Goal: Task Accomplishment & Management: Manage account settings

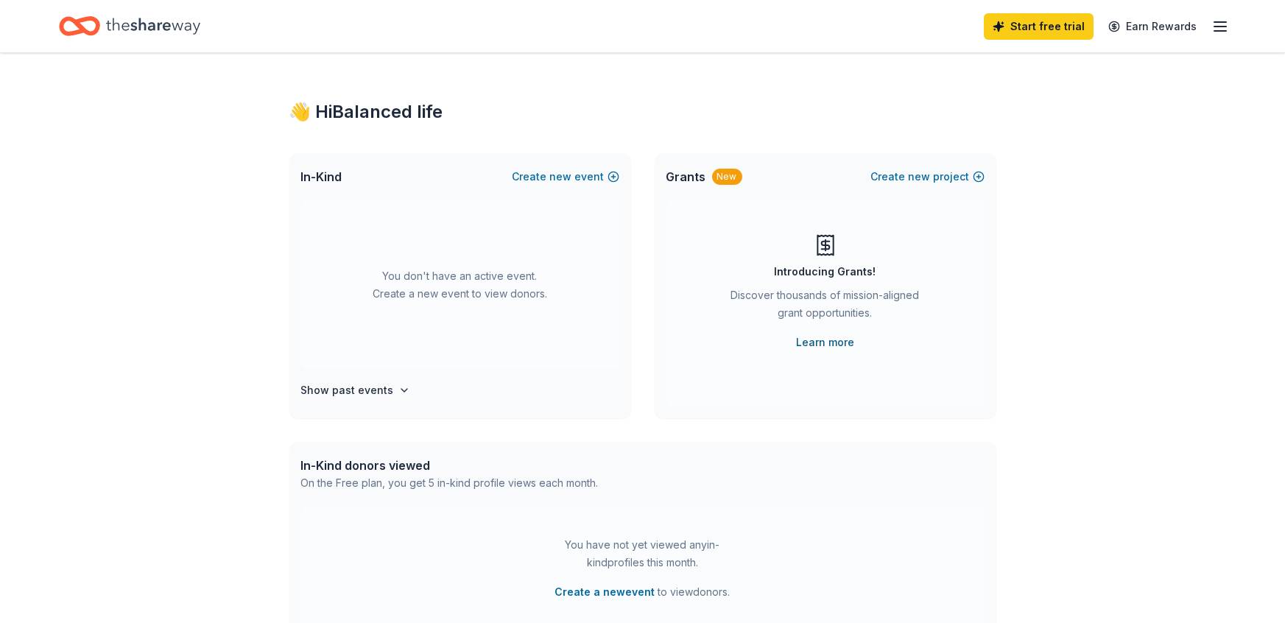
click at [806, 342] on link "Learn more" at bounding box center [825, 343] width 58 height 18
click at [608, 593] on button "Create a new event" at bounding box center [605, 592] width 100 height 18
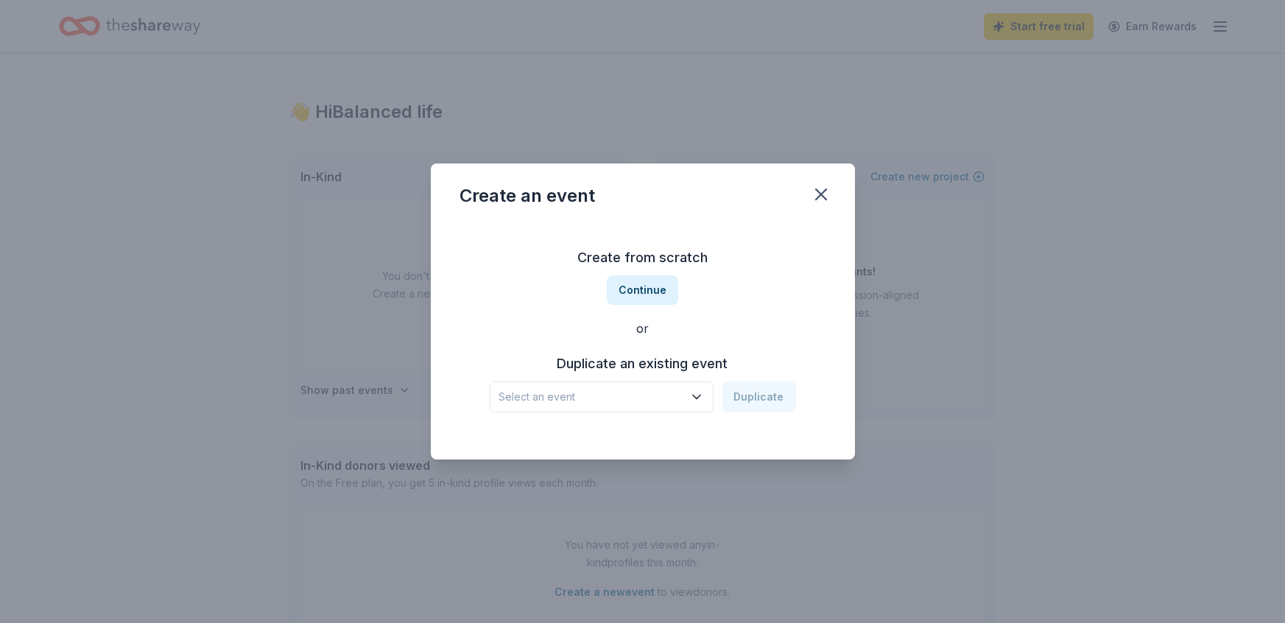
click at [700, 397] on icon "button" at bounding box center [696, 397] width 7 height 4
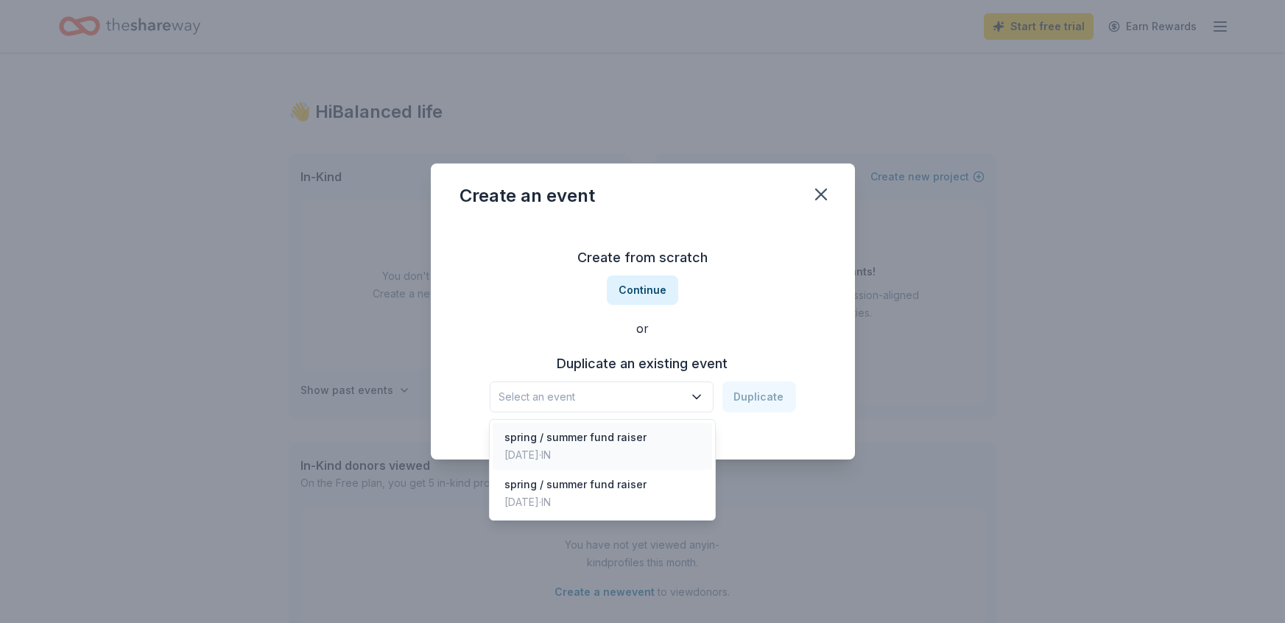
click at [631, 437] on div "spring / summer fund raiser" at bounding box center [575, 438] width 142 height 18
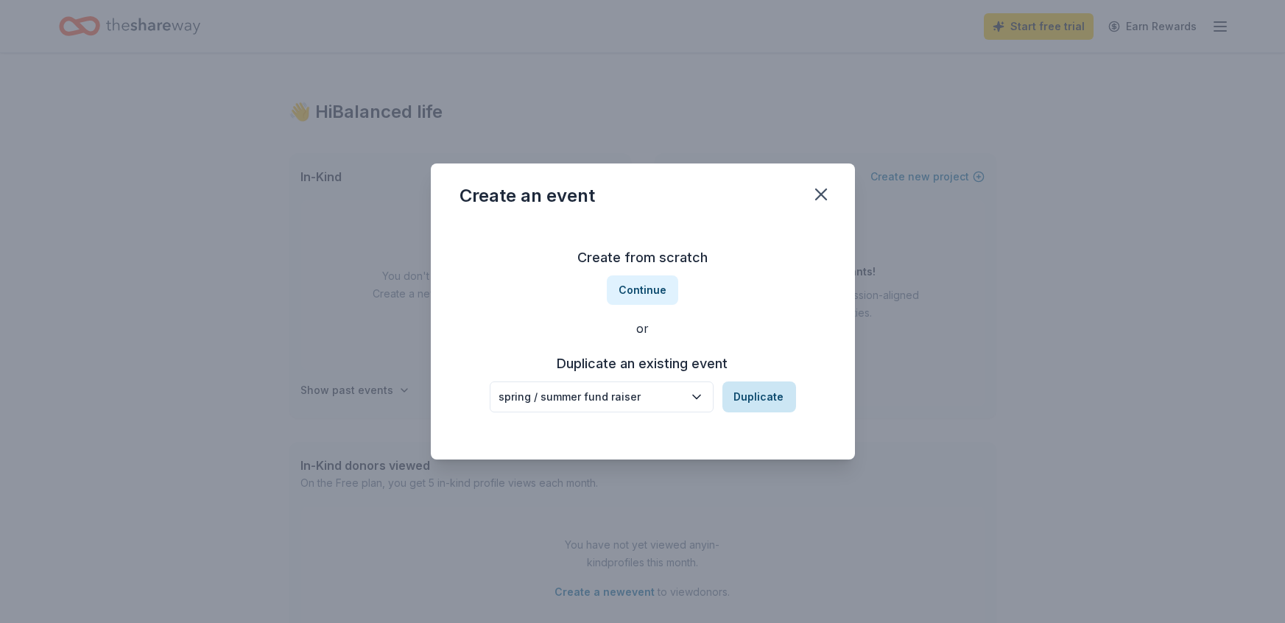
click at [740, 398] on button "Duplicate" at bounding box center [759, 396] width 74 height 31
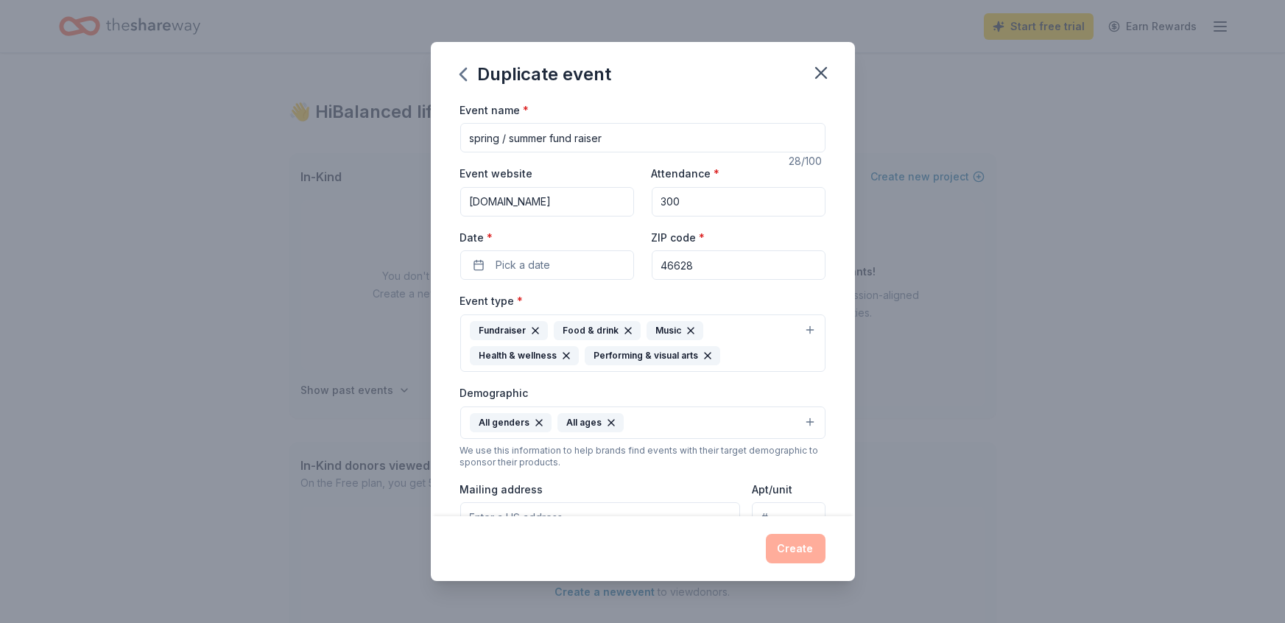
click at [624, 135] on input "spring / summer fund raiser" at bounding box center [642, 137] width 365 height 29
type input "s"
click at [690, 65] on div "Duplicate event" at bounding box center [643, 71] width 424 height 59
click at [567, 144] on input "fall giveaway" at bounding box center [642, 137] width 365 height 29
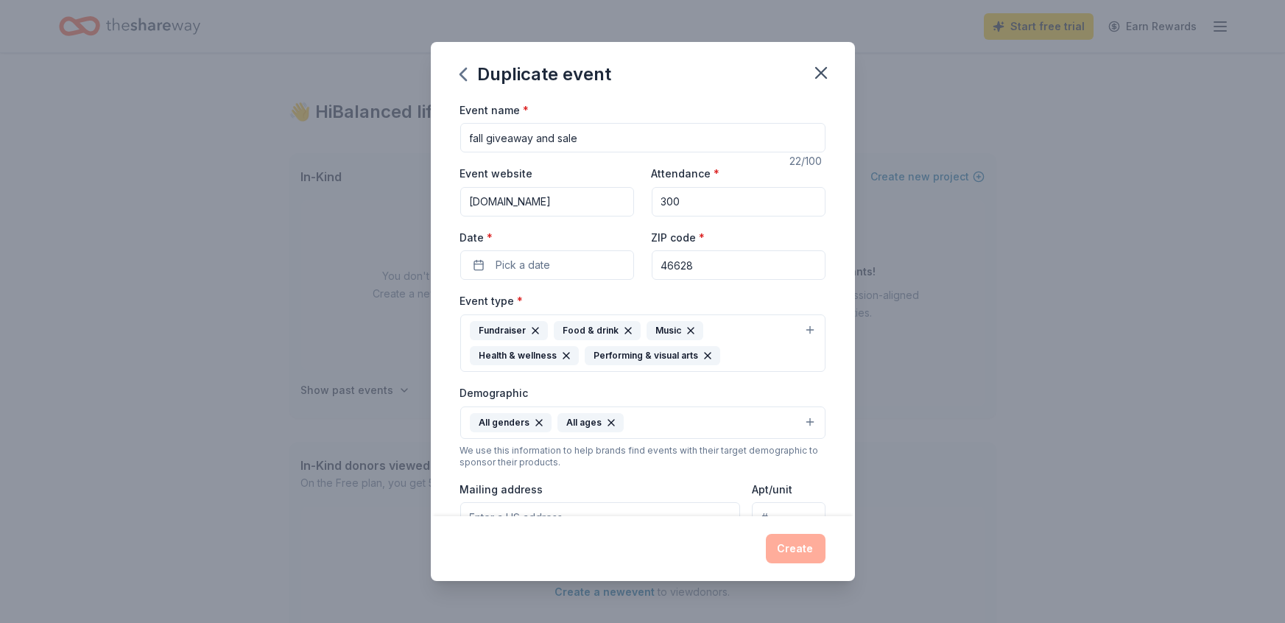
type input "fall giveaway and sale"
click at [747, 91] on div "Duplicate event" at bounding box center [643, 71] width 424 height 59
click at [540, 261] on span "Pick a date" at bounding box center [523, 265] width 54 height 18
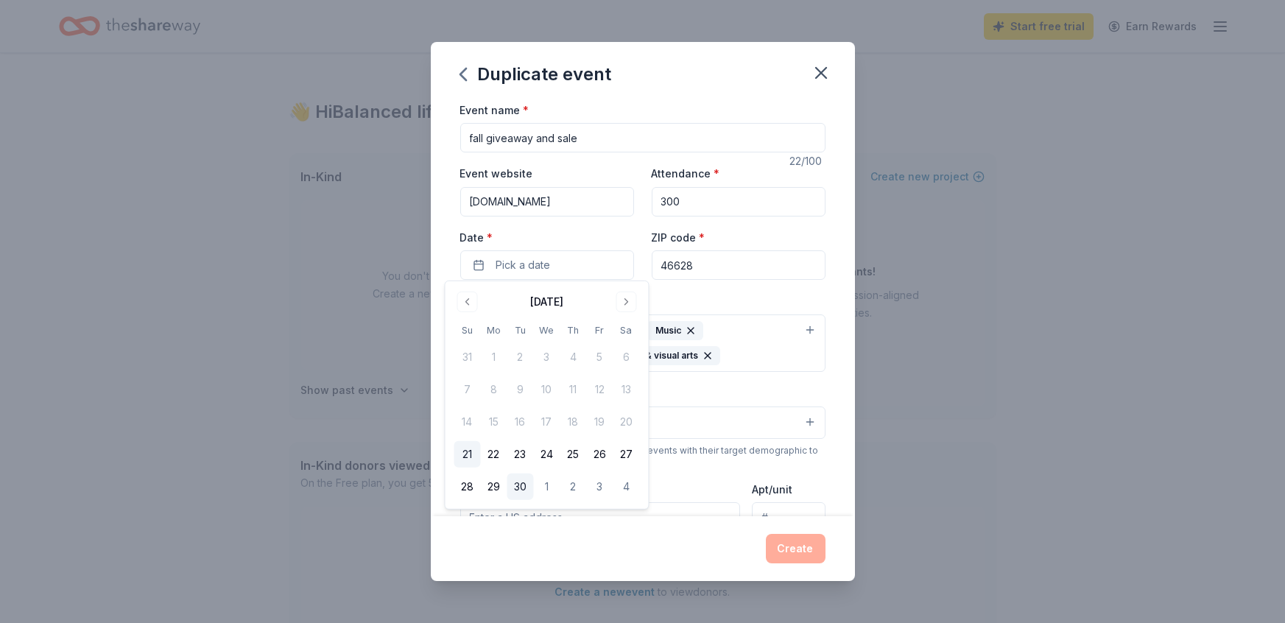
click at [520, 487] on button "30" at bounding box center [520, 486] width 27 height 27
click at [669, 110] on div "Event name * fall giveaway and sale" at bounding box center [642, 127] width 365 height 52
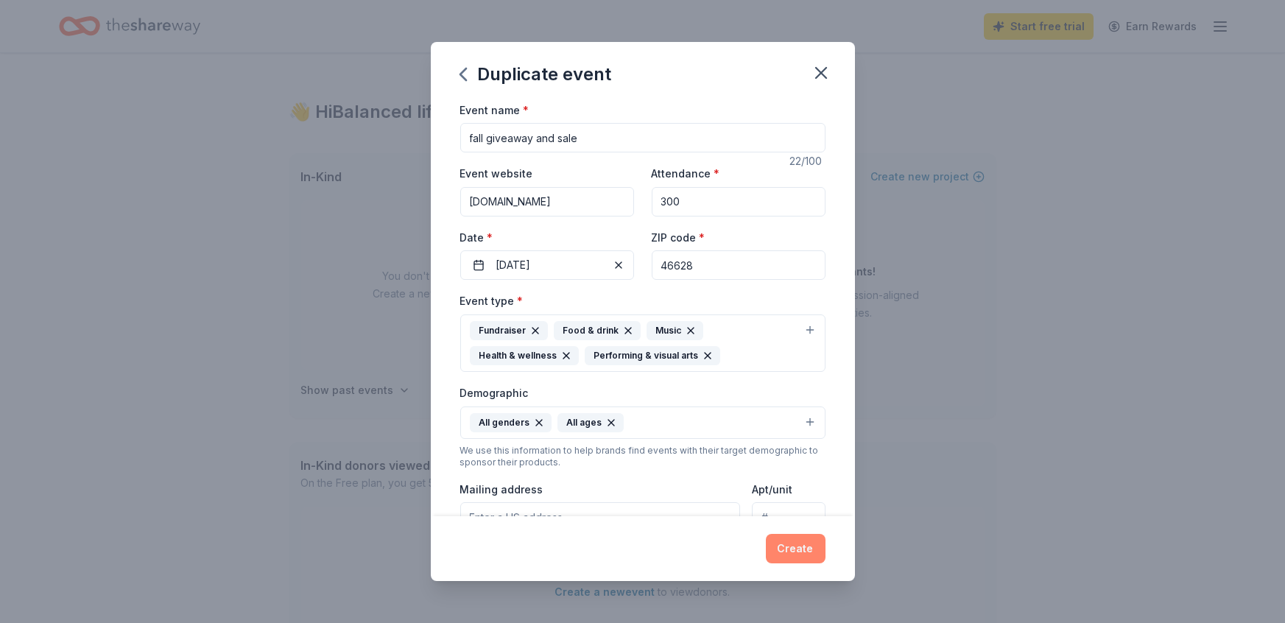
click at [782, 554] on button "Create" at bounding box center [796, 548] width 60 height 29
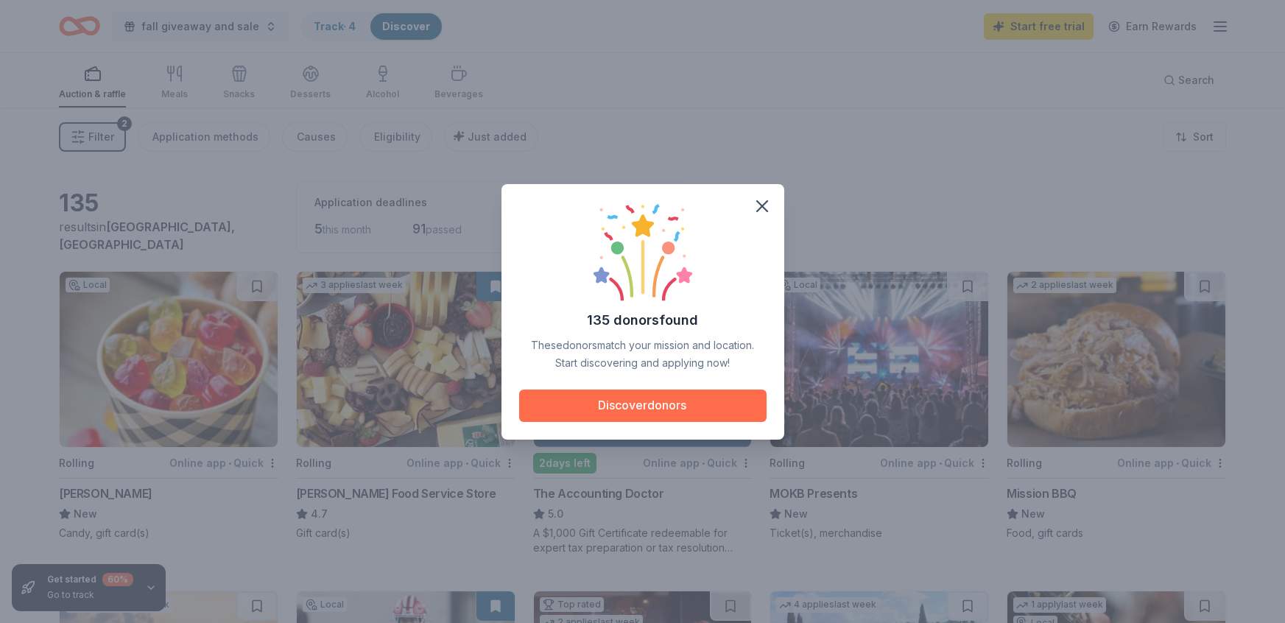
click at [698, 406] on button "Discover donors" at bounding box center [642, 406] width 247 height 32
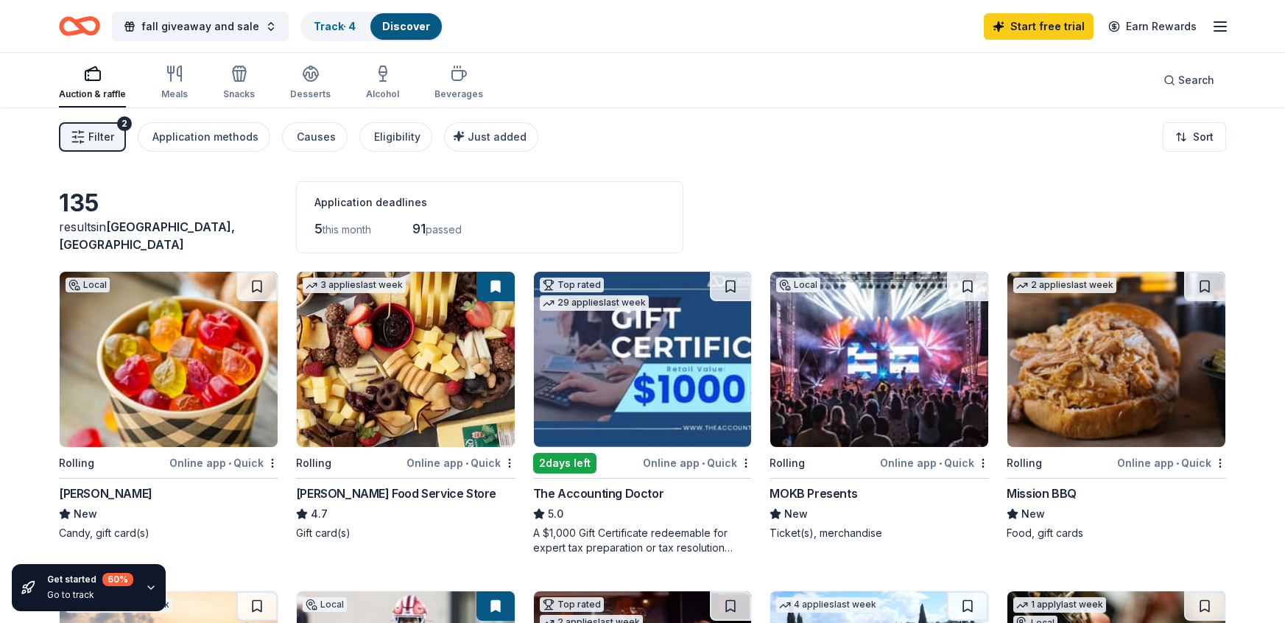
click at [383, 423] on img at bounding box center [406, 359] width 218 height 175
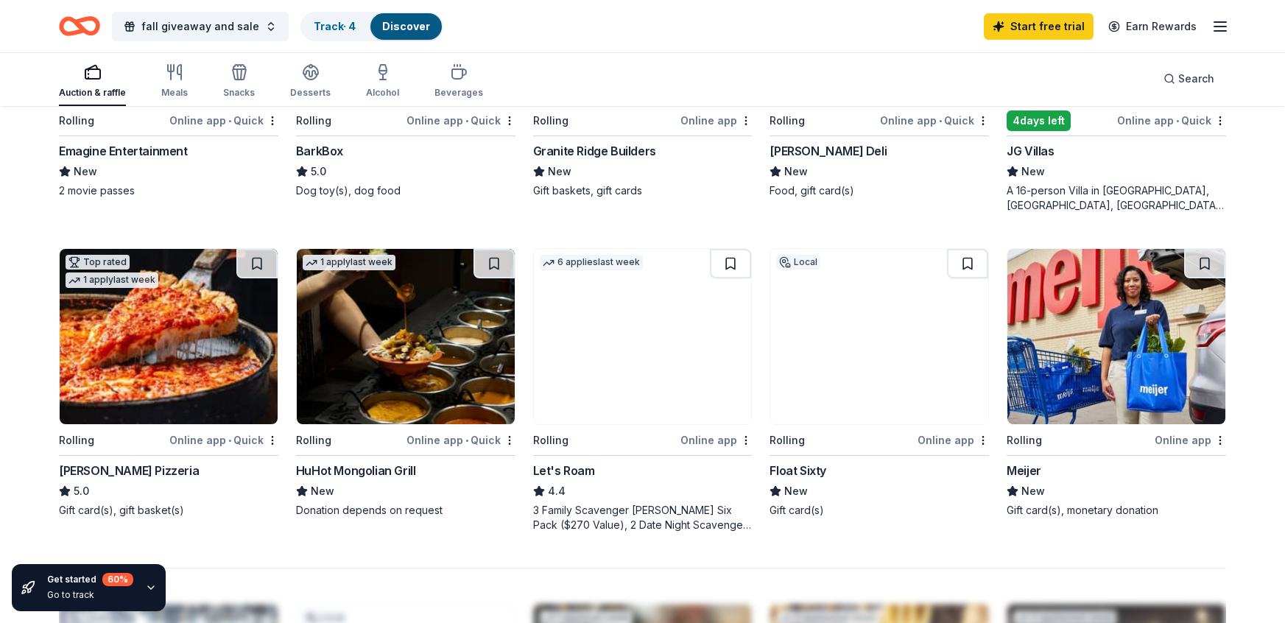
scroll to position [1001, 0]
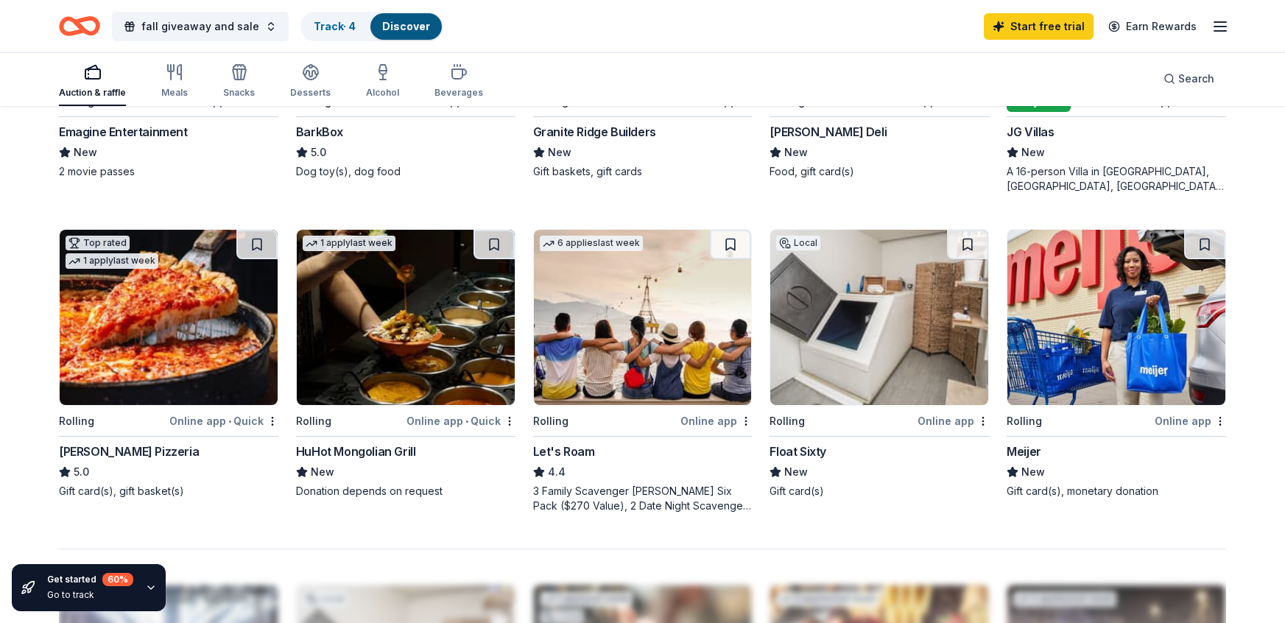
click at [1088, 318] on img at bounding box center [1116, 317] width 218 height 175
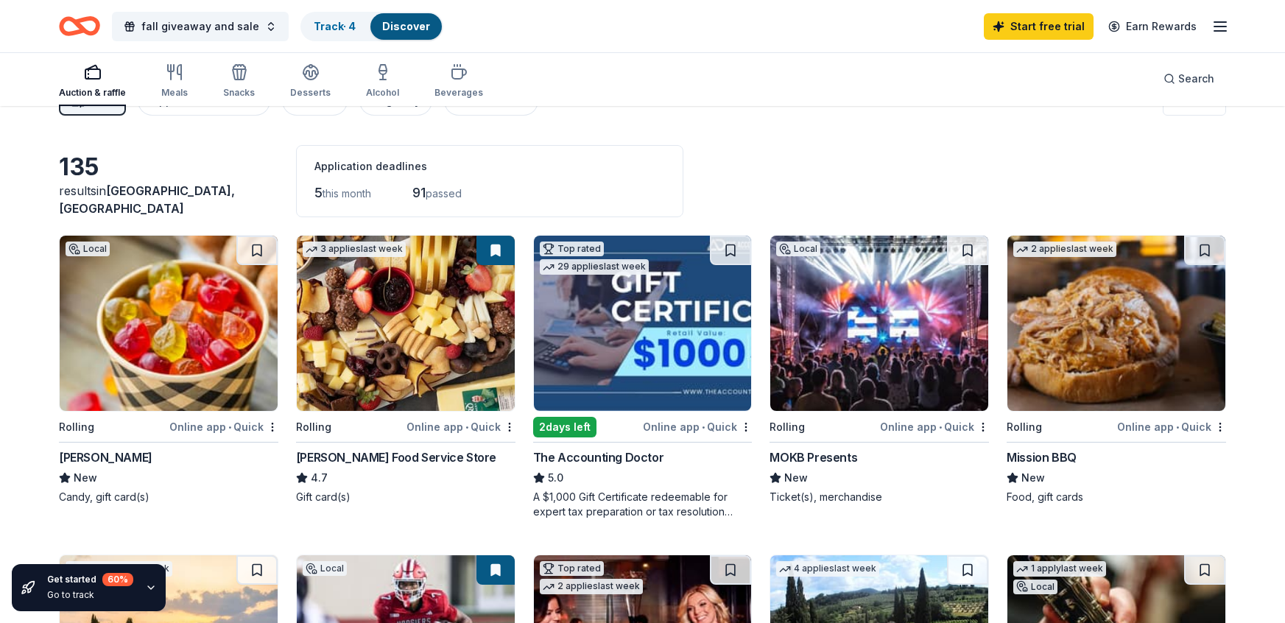
scroll to position [14, 0]
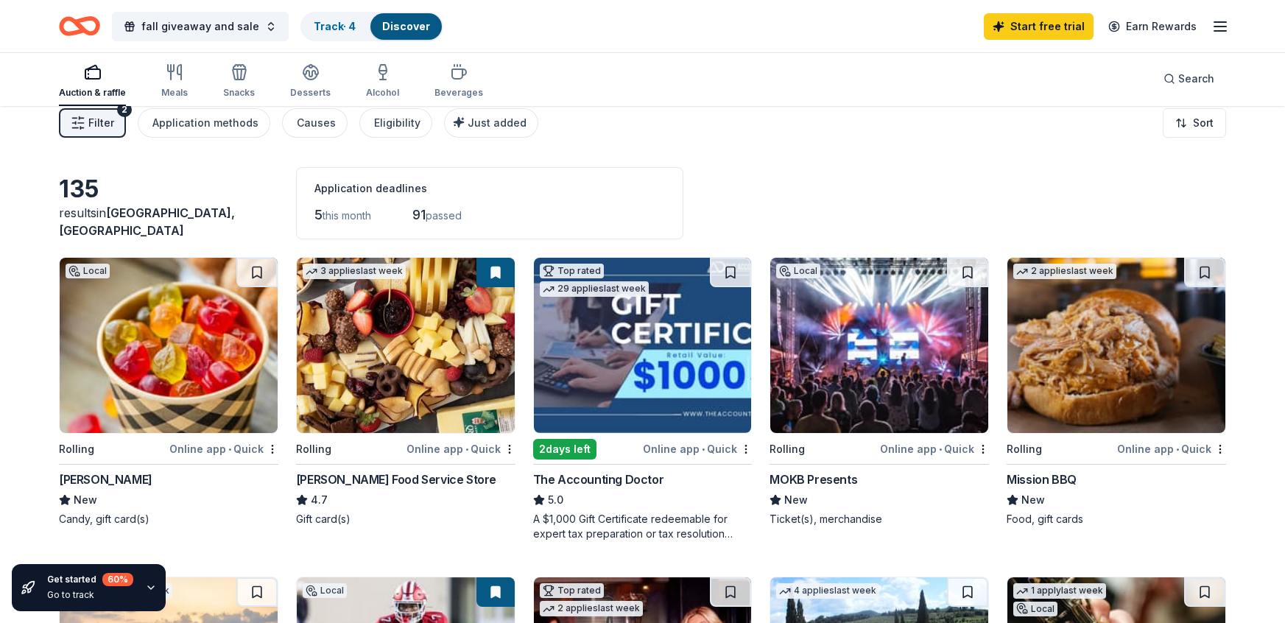
click at [1082, 420] on img at bounding box center [1116, 345] width 218 height 175
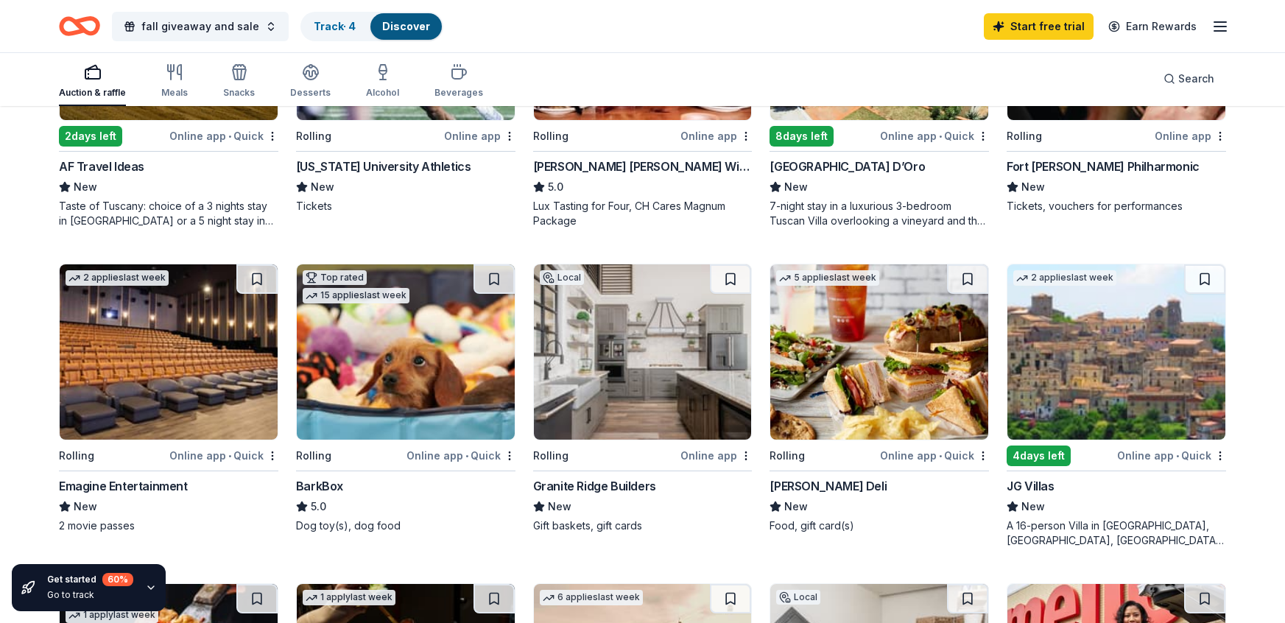
scroll to position [647, 0]
click at [836, 354] on img at bounding box center [879, 351] width 218 height 175
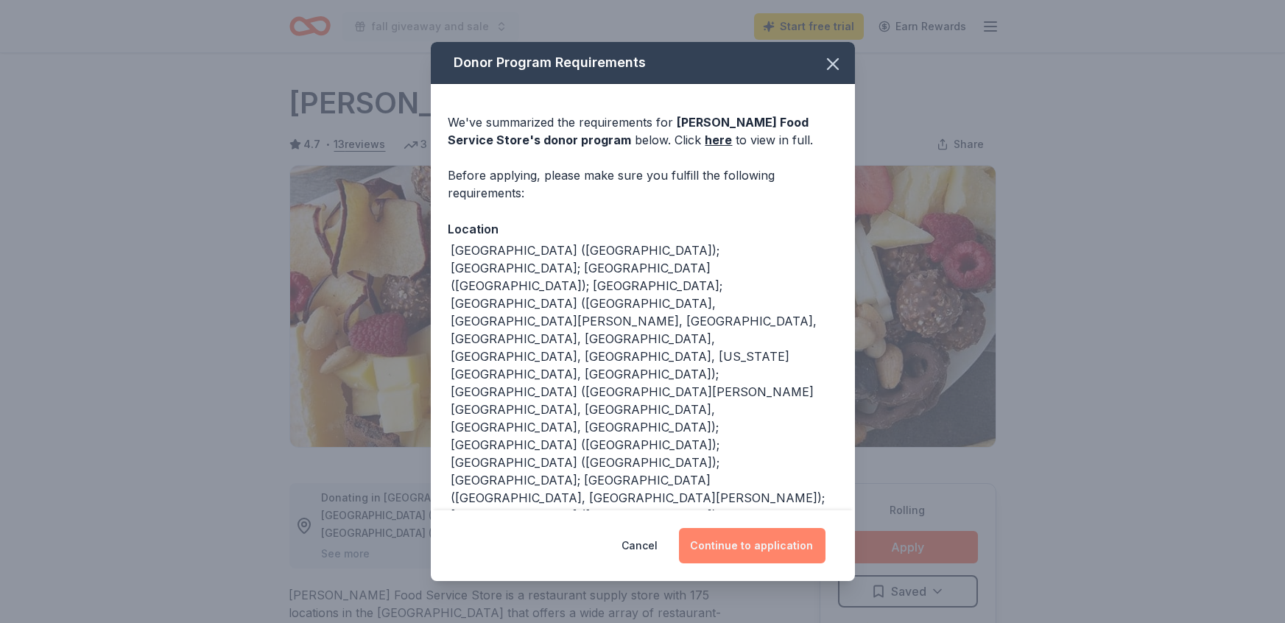
click at [719, 560] on button "Continue to application" at bounding box center [752, 545] width 147 height 35
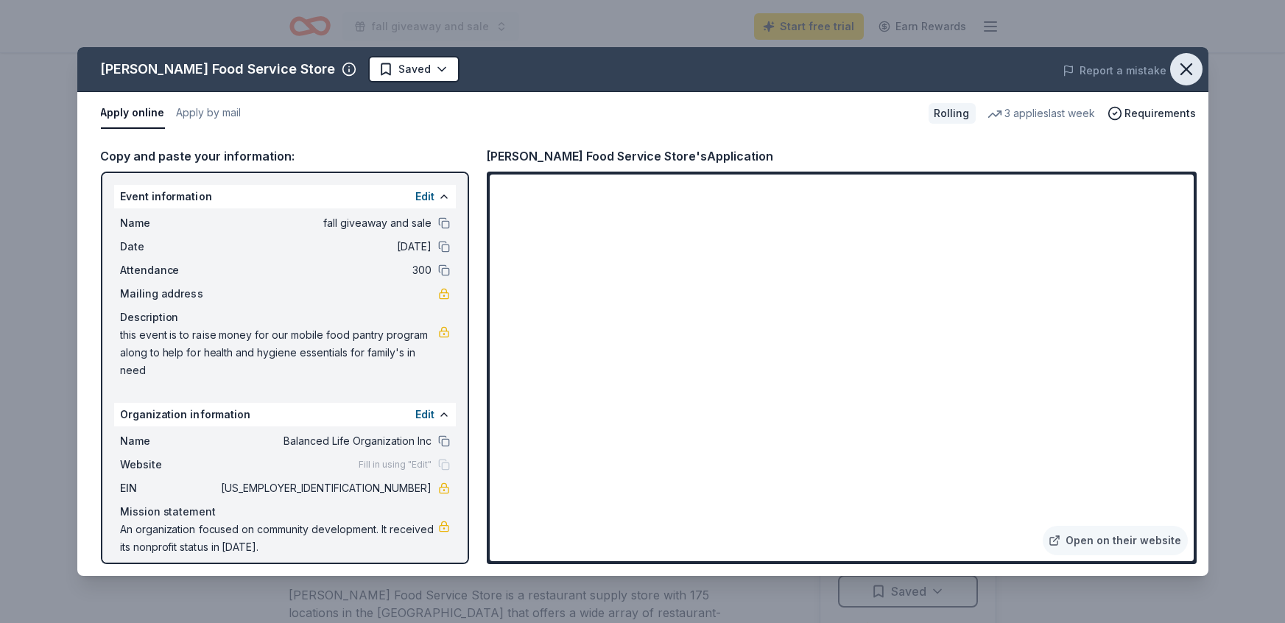
click at [1187, 68] on icon "button" at bounding box center [1186, 69] width 10 height 10
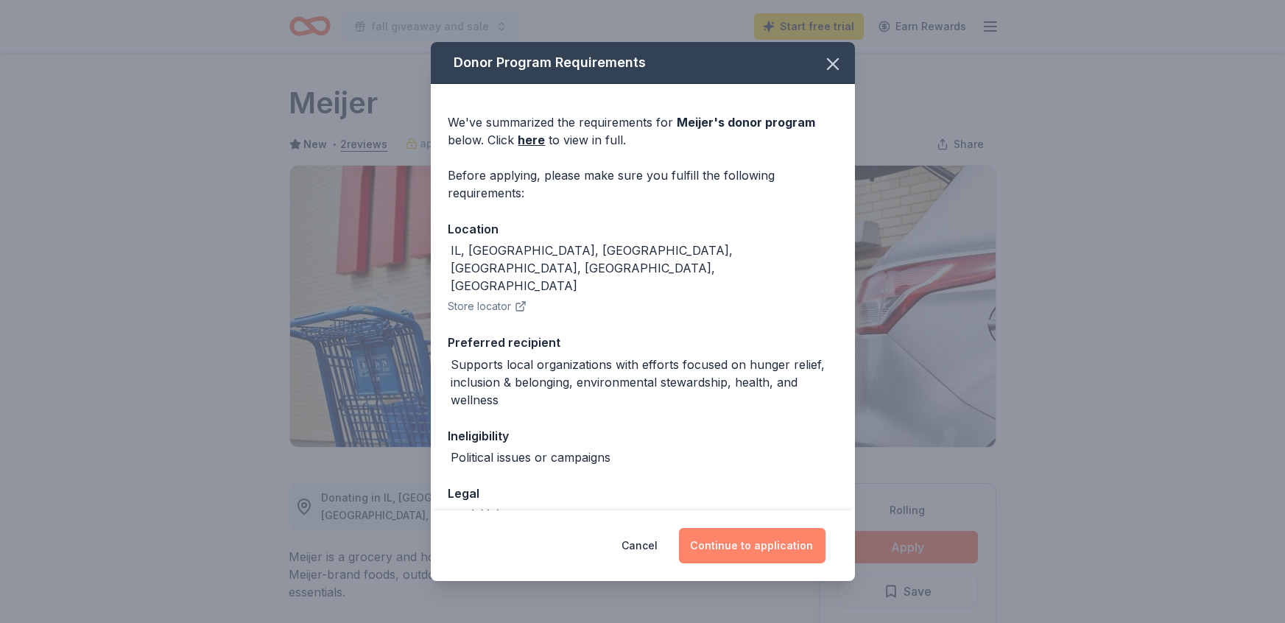
click at [711, 546] on button "Continue to application" at bounding box center [752, 545] width 147 height 35
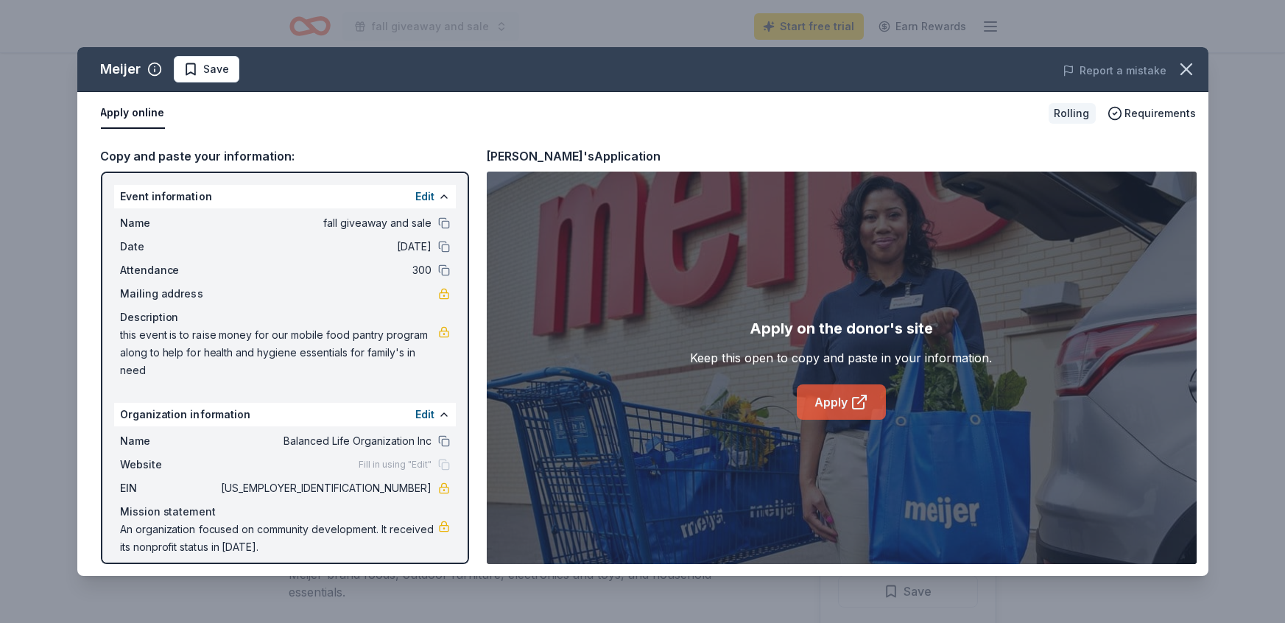
click at [833, 406] on link "Apply" at bounding box center [841, 401] width 89 height 35
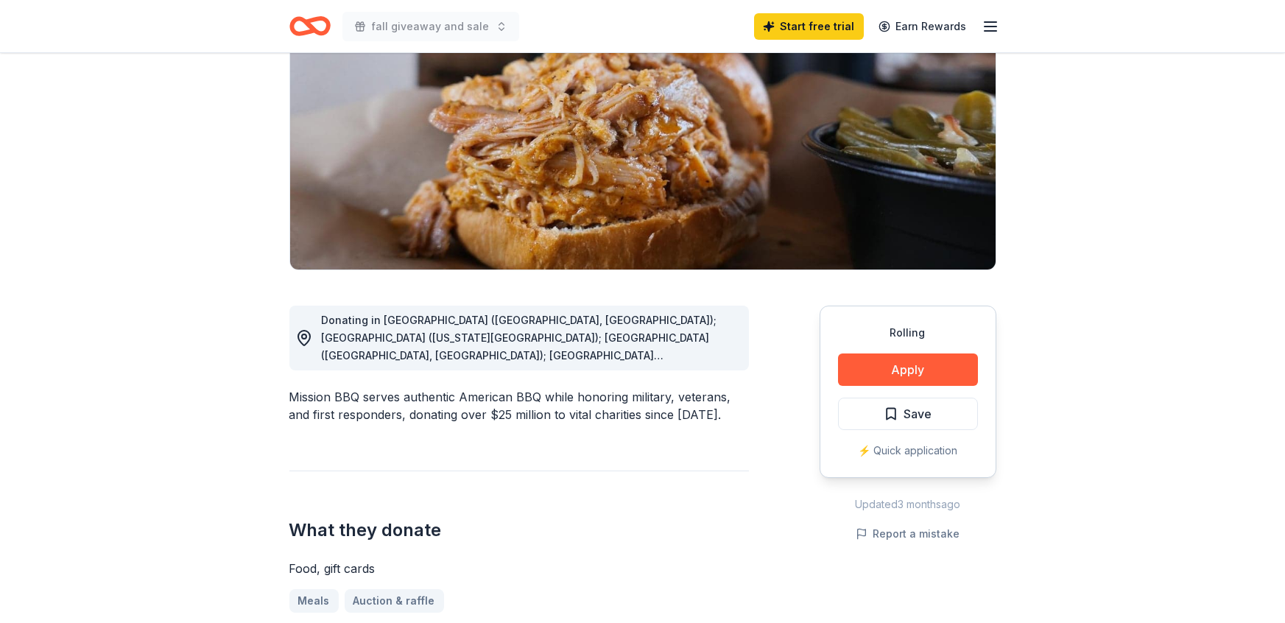
scroll to position [205, 0]
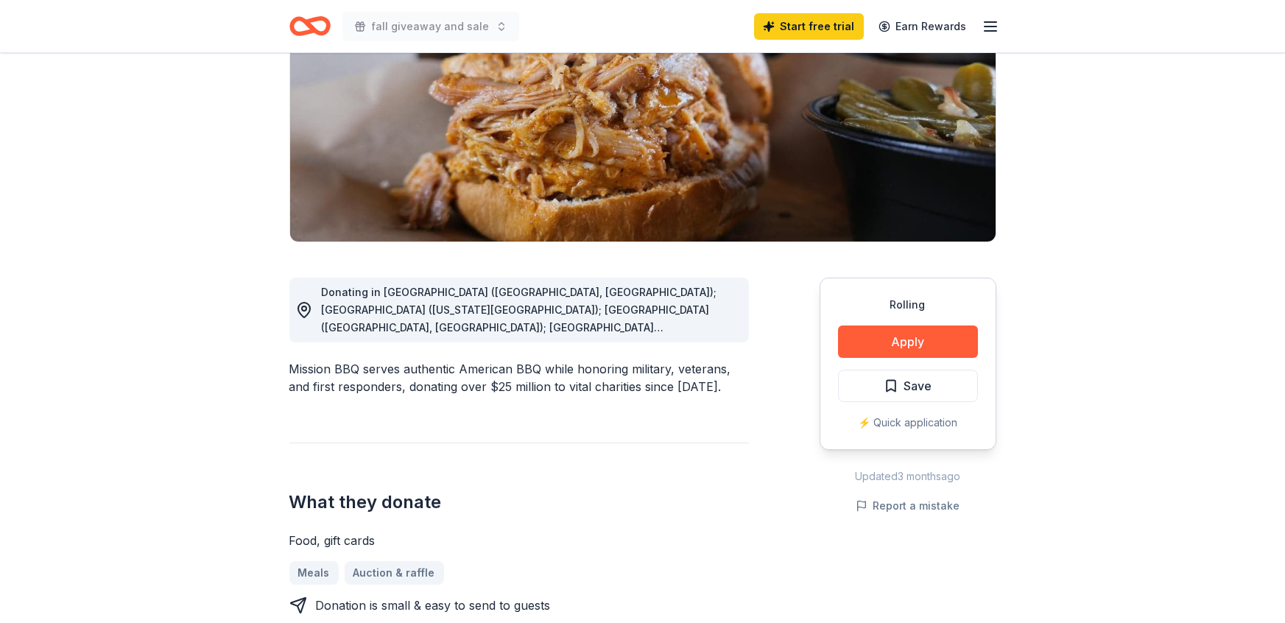
click at [702, 326] on span "Donating in [GEOGRAPHIC_DATA] ([GEOGRAPHIC_DATA], [GEOGRAPHIC_DATA]); [GEOGRAPH…" at bounding box center [528, 522] width 413 height 472
click at [709, 313] on div "Donating in [GEOGRAPHIC_DATA] ([GEOGRAPHIC_DATA], [GEOGRAPHIC_DATA]); [GEOGRAPH…" at bounding box center [529, 309] width 415 height 53
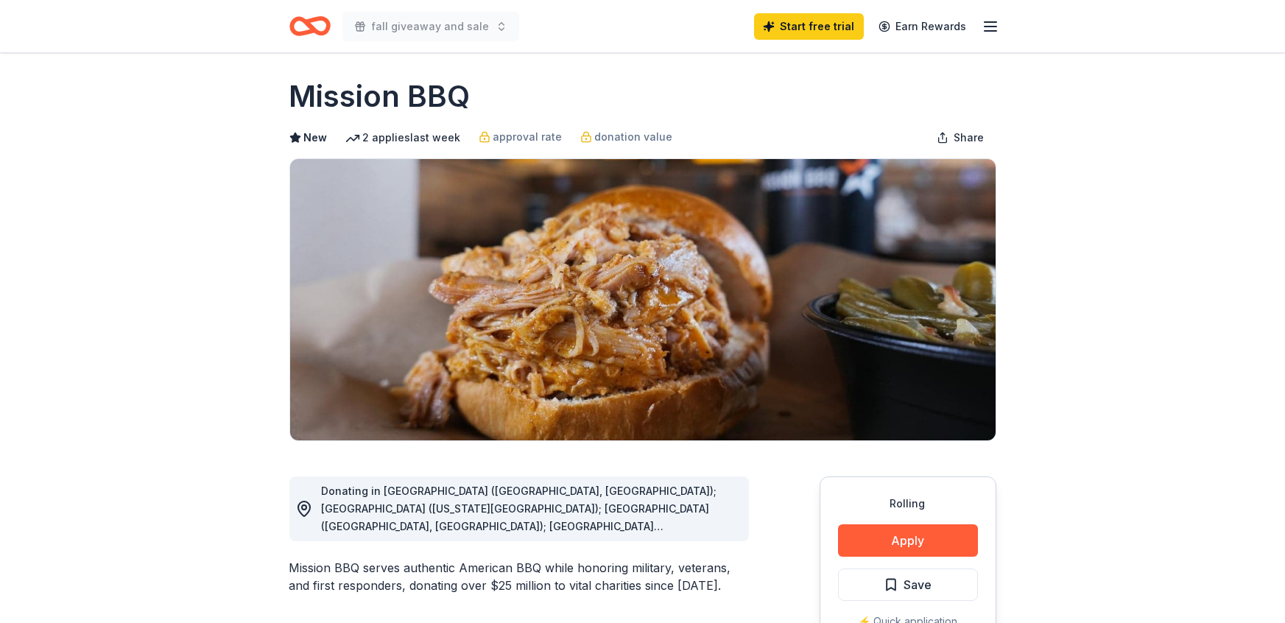
scroll to position [0, 0]
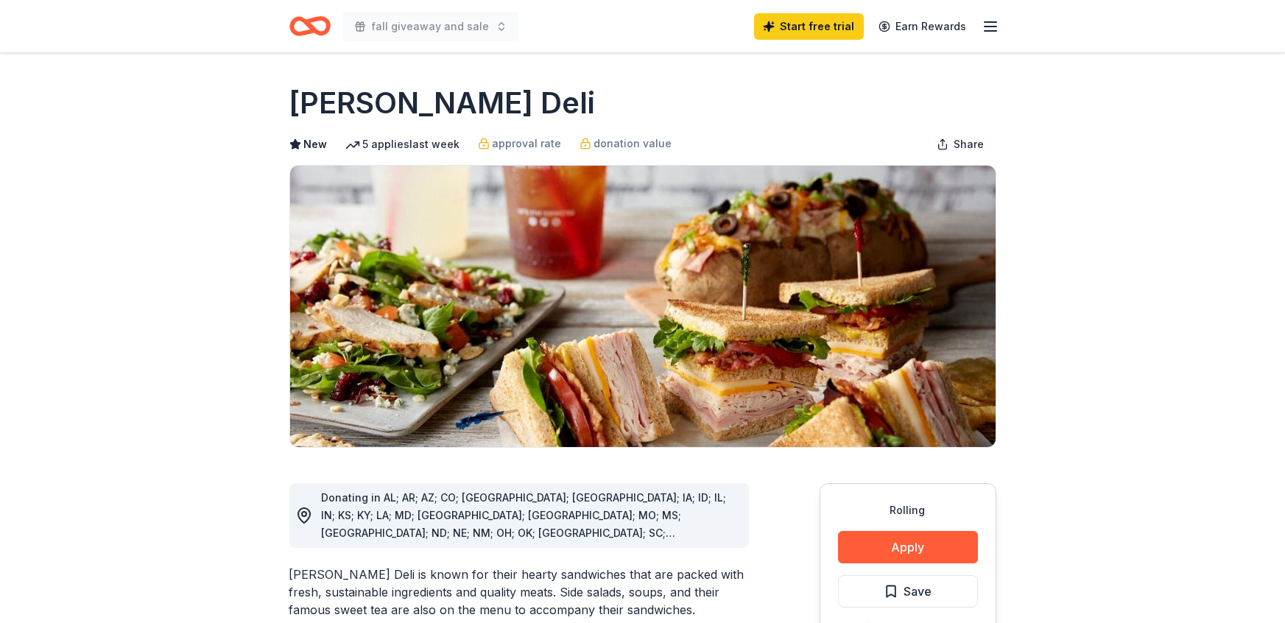
scroll to position [176, 0]
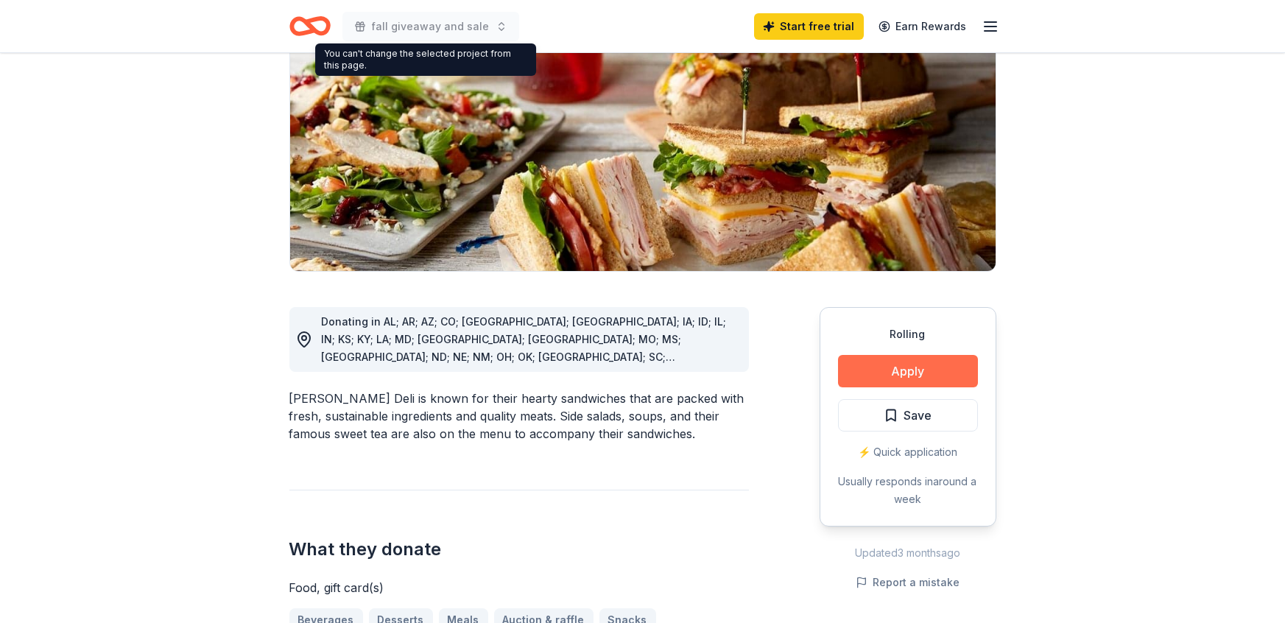
click at [913, 373] on button "Apply" at bounding box center [908, 371] width 140 height 32
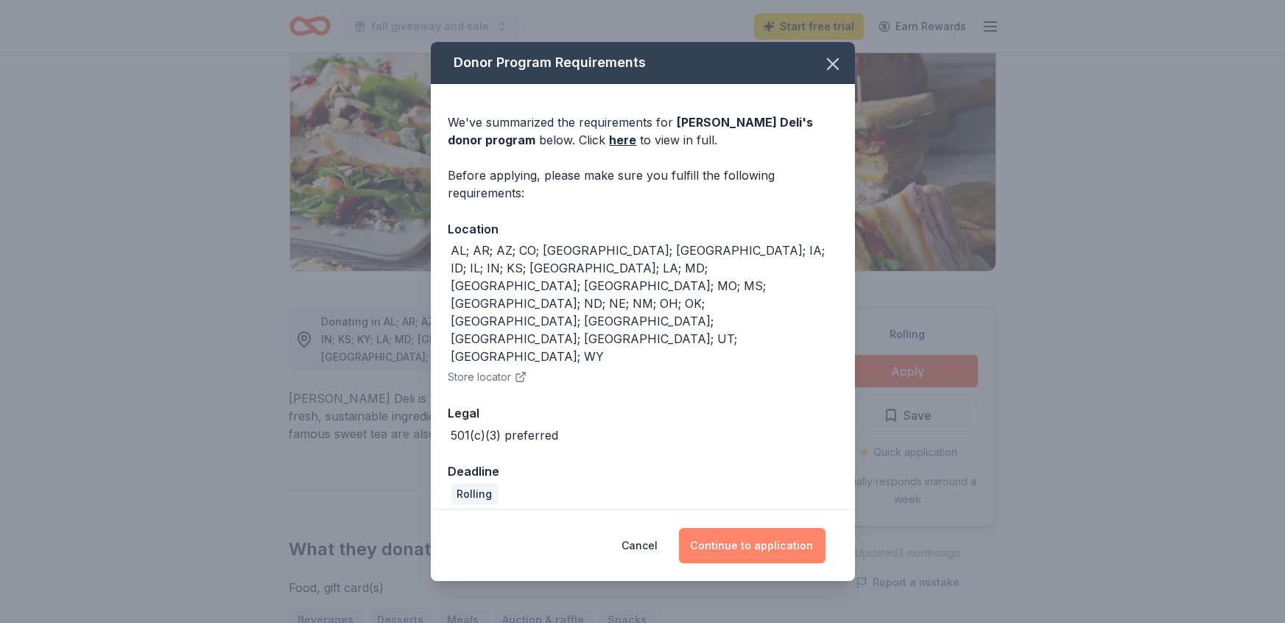
click at [734, 528] on button "Continue to application" at bounding box center [752, 545] width 147 height 35
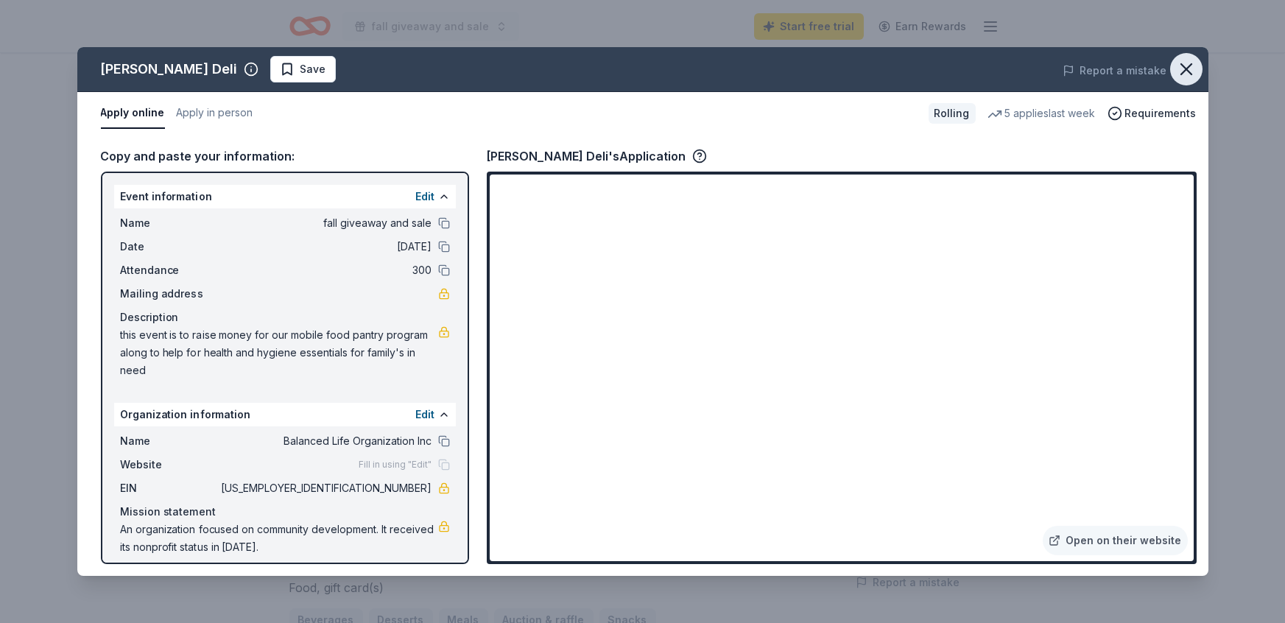
click at [1192, 77] on icon "button" at bounding box center [1186, 69] width 21 height 21
